Goal: Task Accomplishment & Management: Manage account settings

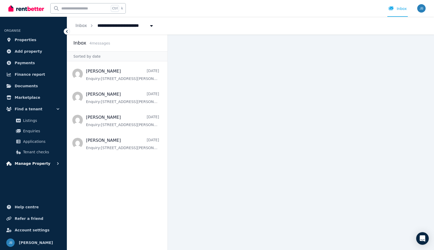
click at [40, 163] on span "Manage Property" at bounding box center [33, 163] width 36 height 6
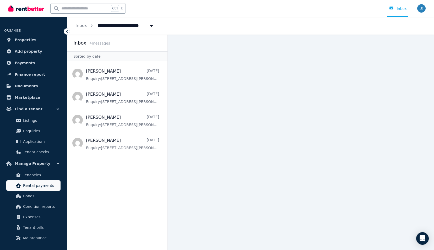
click at [40, 187] on span "Rental payments" at bounding box center [40, 185] width 35 height 6
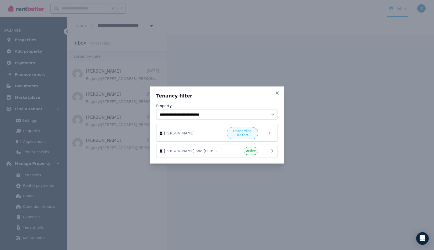
click at [202, 150] on span "[PERSON_NAME] and [PERSON_NAME]" at bounding box center [194, 150] width 60 height 5
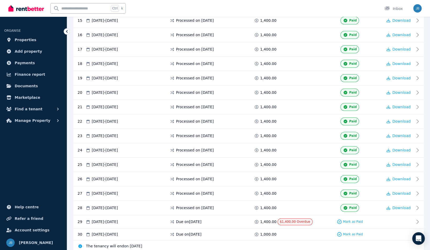
scroll to position [347, 0]
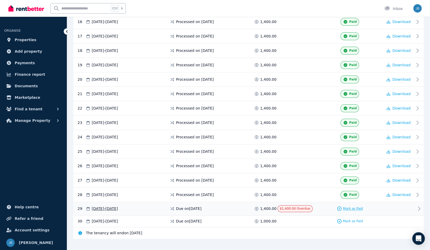
click at [348, 206] on span "Mark as Paid" at bounding box center [353, 208] width 20 height 4
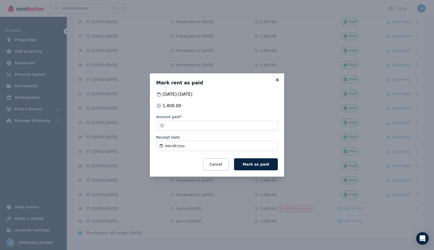
click at [276, 79] on icon at bounding box center [277, 79] width 3 height 3
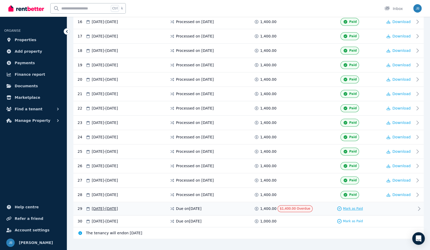
click at [351, 206] on span "Mark as Paid" at bounding box center [353, 208] width 20 height 4
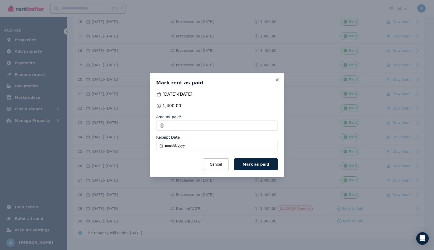
click at [196, 145] on input "Receipt Date" at bounding box center [217, 146] width 122 height 10
click at [172, 146] on input "Receipt Date" at bounding box center [217, 146] width 122 height 10
click at [166, 145] on input "Receipt Date" at bounding box center [217, 146] width 122 height 10
type input "**********"
click at [255, 164] on span "Mark as paid" at bounding box center [256, 164] width 26 height 4
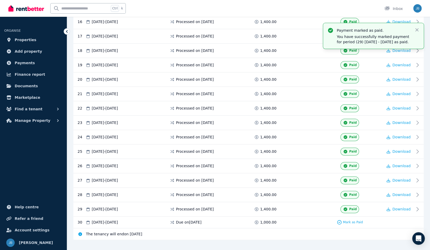
click at [255, 164] on div "26 [DATE] - [DATE] Processed on [DATE] 1,400.00 Paid Download" at bounding box center [248, 166] width 350 height 14
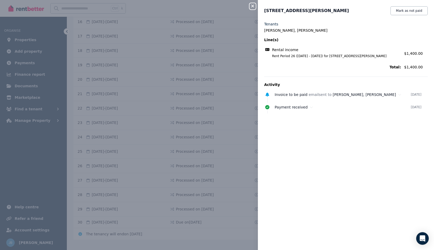
click at [252, 4] on icon "button" at bounding box center [252, 6] width 6 height 4
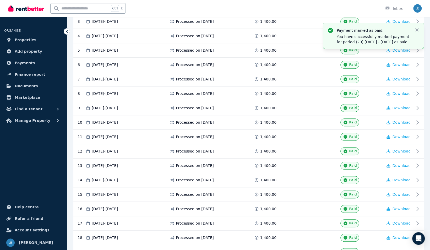
scroll to position [93, 0]
